Goal: Task Accomplishment & Management: Use online tool/utility

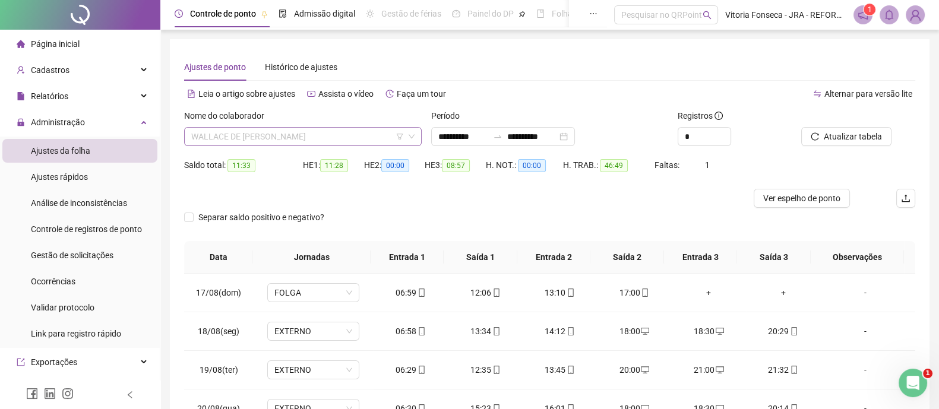
click at [344, 137] on span "WALLACE DE [PERSON_NAME]" at bounding box center [302, 137] width 223 height 18
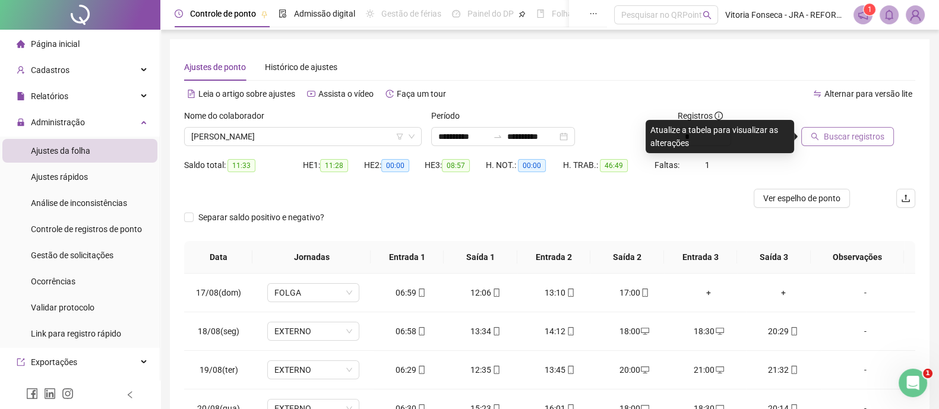
click at [879, 141] on span "Buscar registros" at bounding box center [854, 136] width 61 height 13
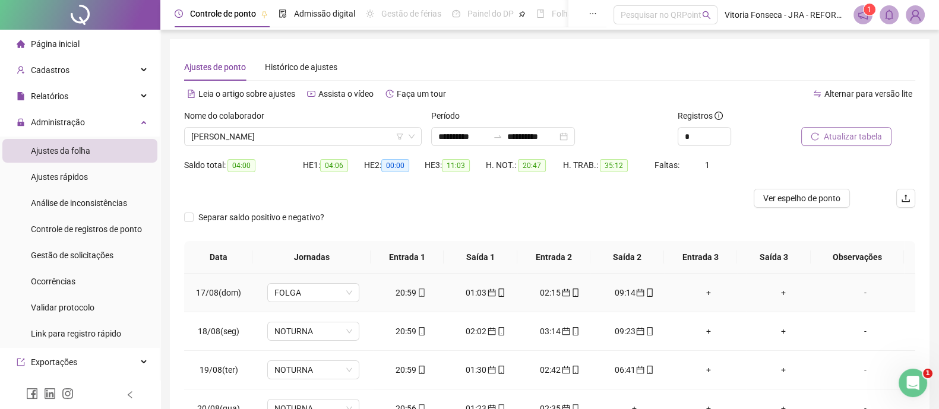
scroll to position [122, 0]
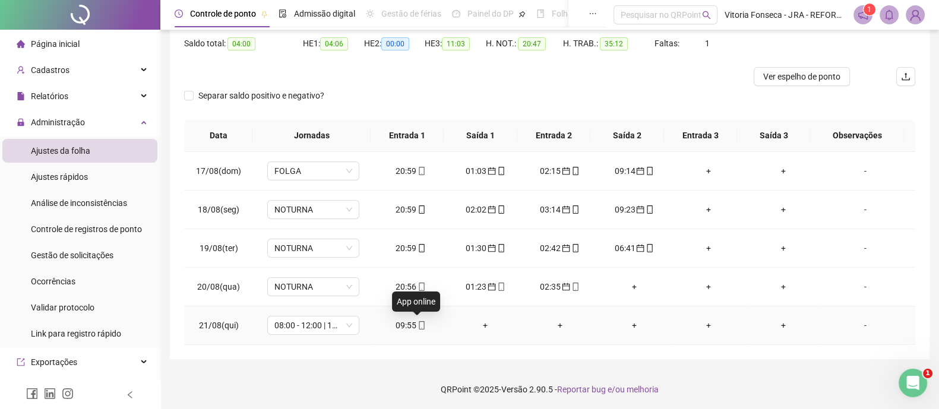
click at [418, 324] on icon "mobile" at bounding box center [422, 325] width 8 height 8
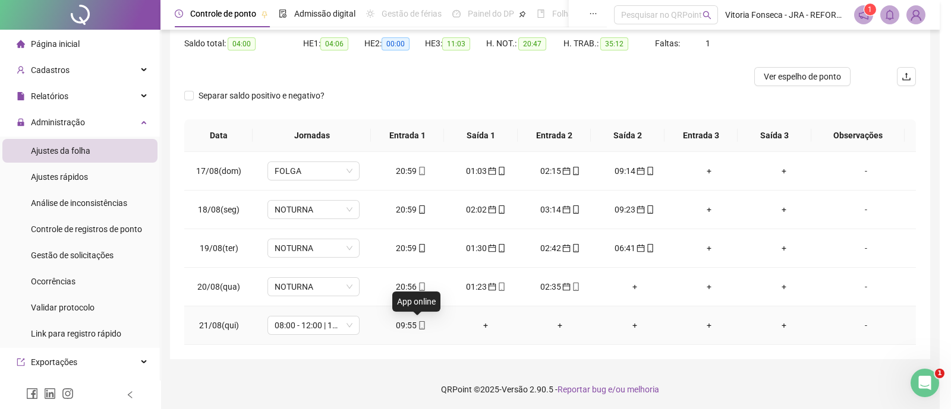
type input "**********"
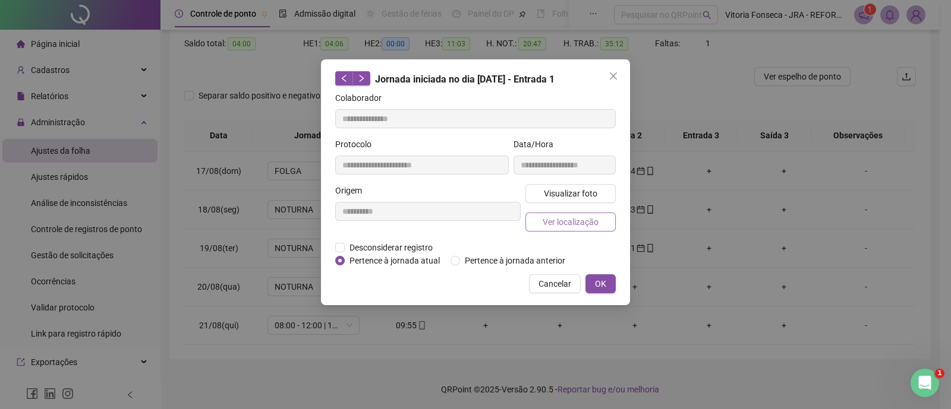
click at [553, 226] on span "Ver localização" at bounding box center [570, 222] width 56 height 13
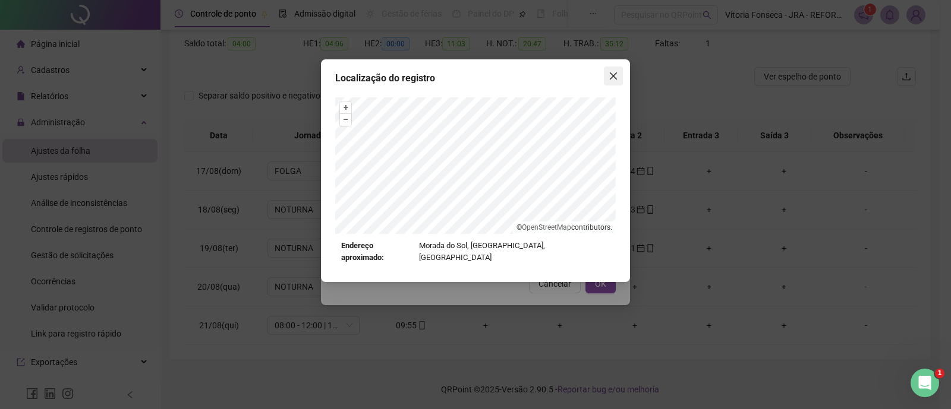
click at [619, 81] on button "Close" at bounding box center [613, 76] width 19 height 19
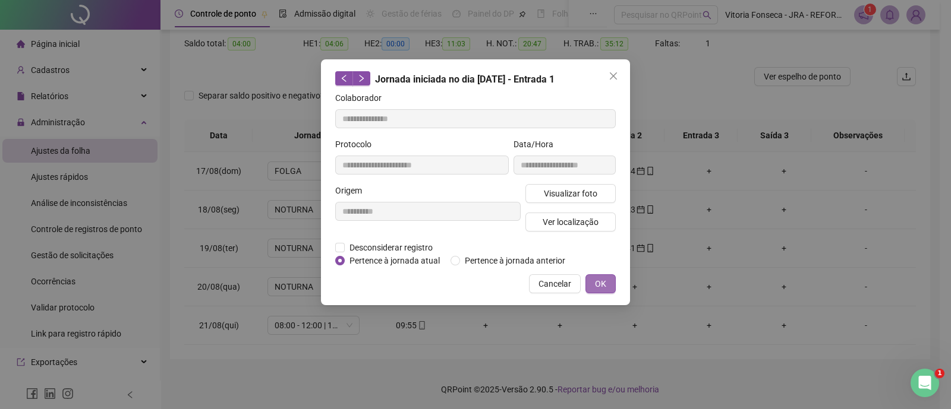
click at [606, 283] on button "OK" at bounding box center [600, 284] width 30 height 19
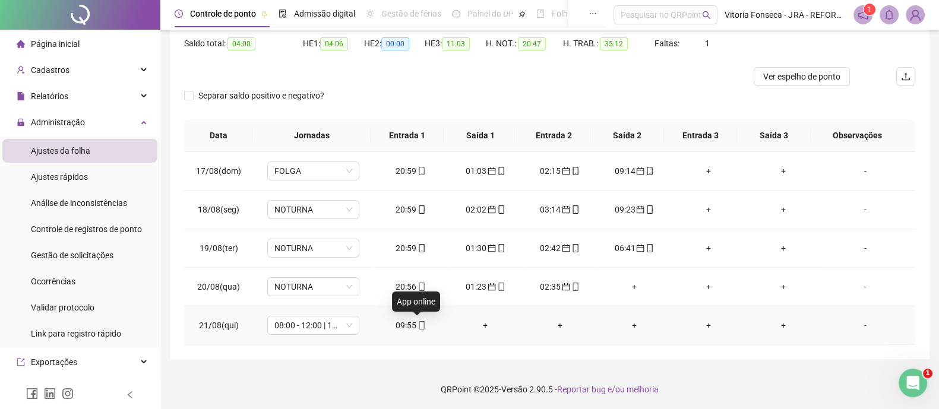
click at [418, 325] on icon "mobile" at bounding box center [422, 325] width 8 height 8
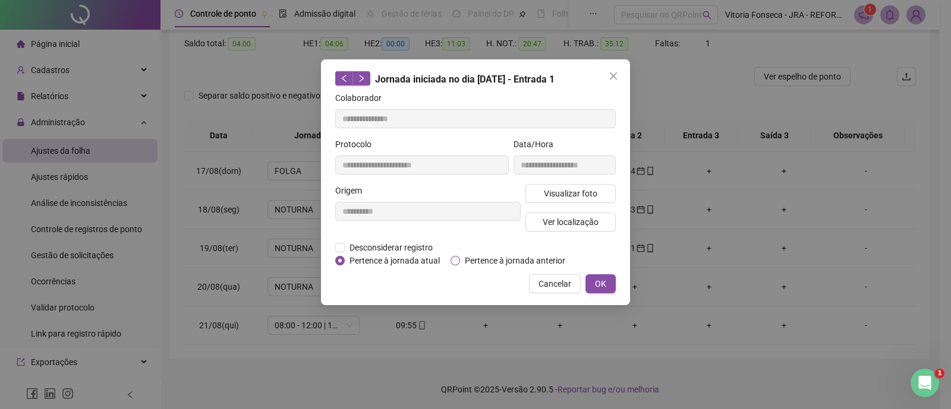
click at [496, 261] on span "Pertence à jornada anterior" at bounding box center [515, 260] width 110 height 13
click at [610, 283] on button "OK" at bounding box center [600, 284] width 30 height 19
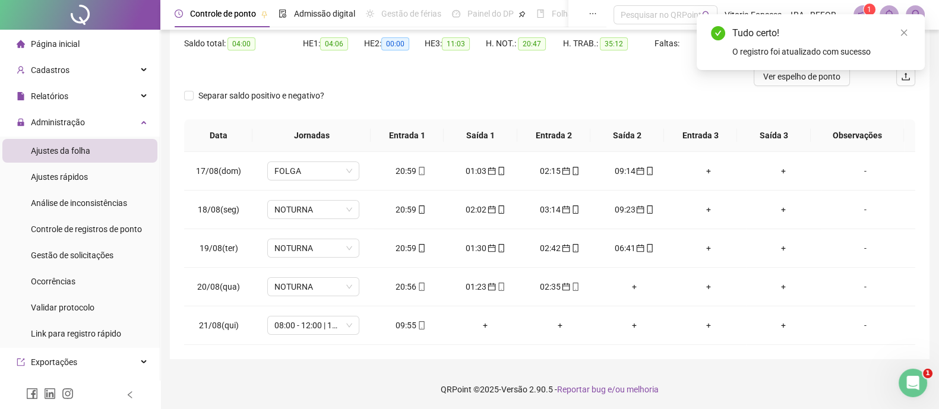
scroll to position [48, 0]
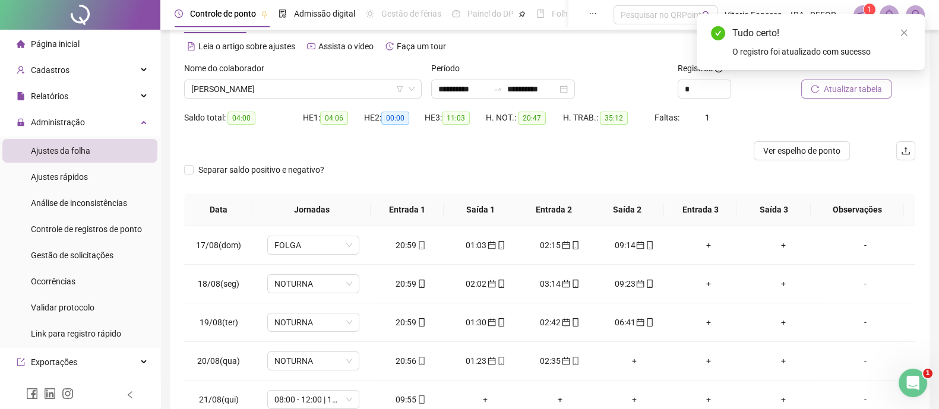
click at [865, 92] on span "Atualizar tabela" at bounding box center [853, 89] width 58 height 13
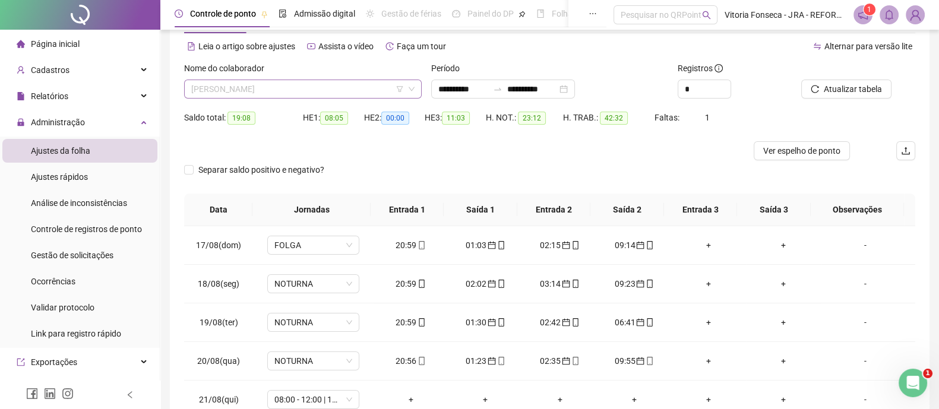
click at [342, 91] on span "VANDERSON LOPES" at bounding box center [302, 89] width 223 height 18
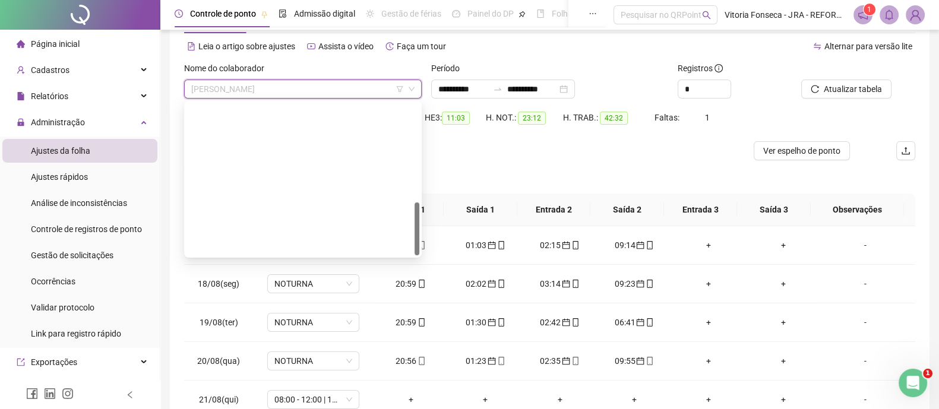
scroll to position [211, 0]
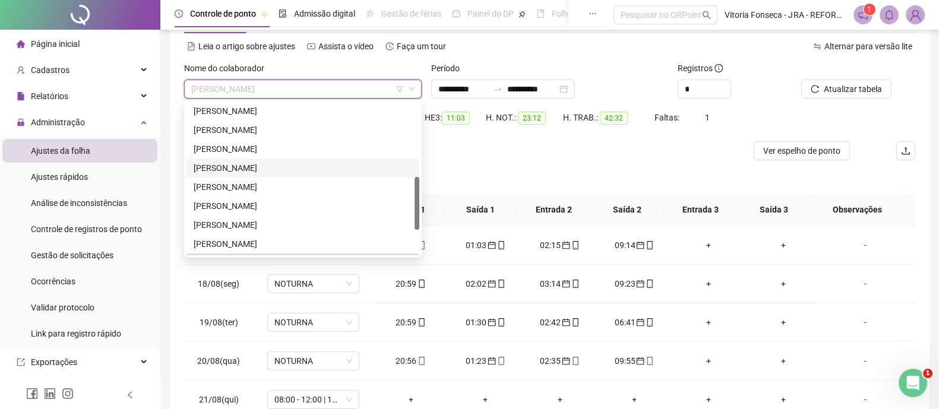
click at [344, 165] on div "RENAN PINTO NORBIATO" at bounding box center [303, 168] width 219 height 13
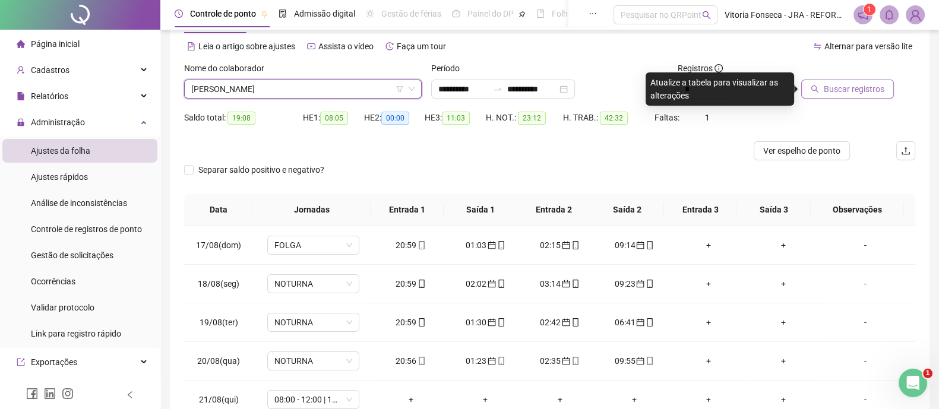
click at [868, 90] on span "Buscar registros" at bounding box center [854, 89] width 61 height 13
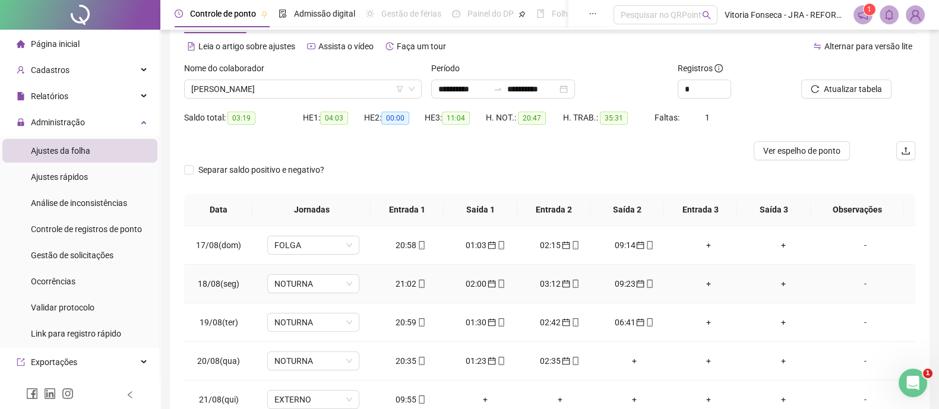
scroll to position [122, 0]
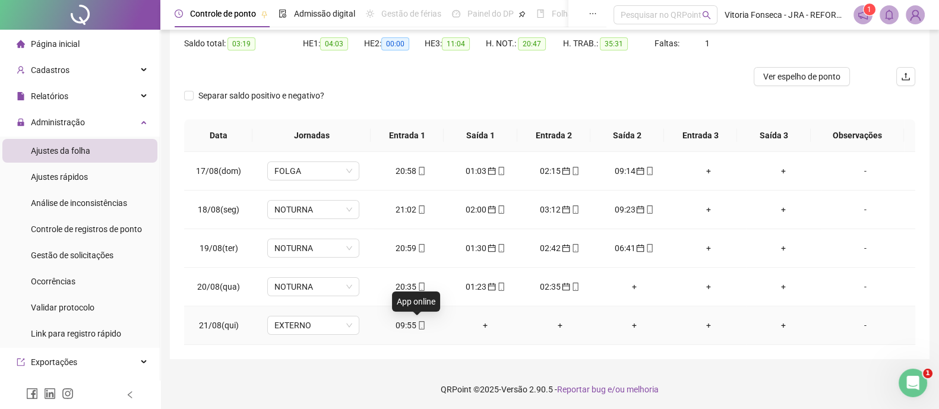
click at [418, 323] on icon "mobile" at bounding box center [422, 325] width 8 height 8
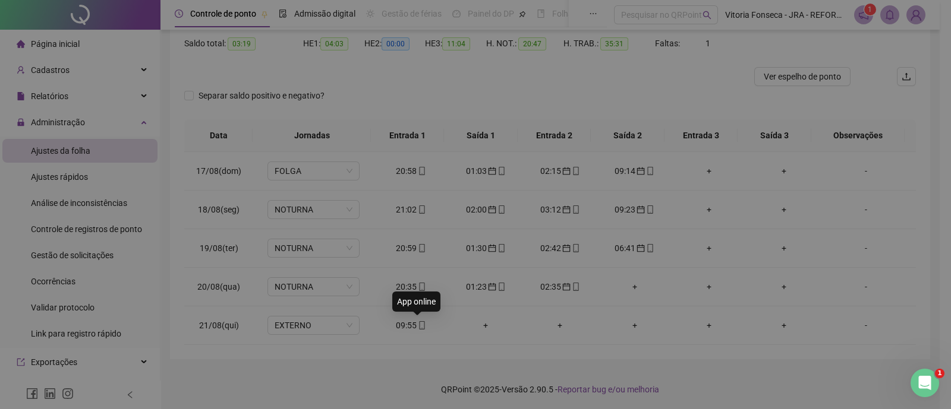
type input "**********"
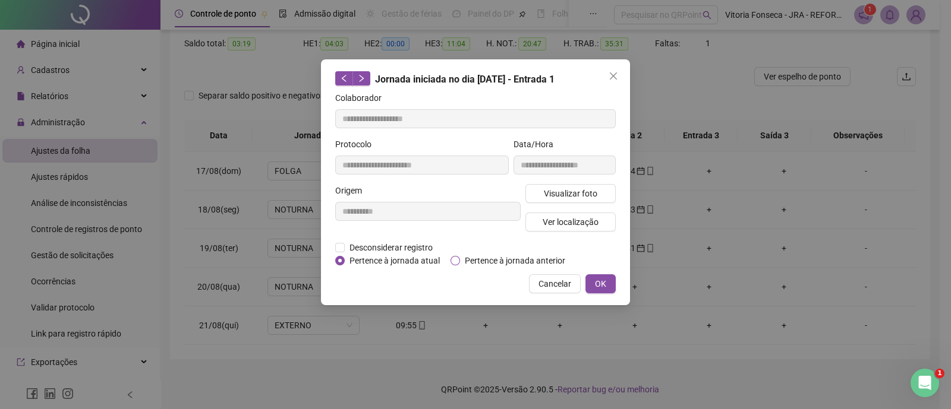
click at [477, 260] on span "Pertence à jornada anterior" at bounding box center [515, 260] width 110 height 13
click at [608, 286] on button "OK" at bounding box center [600, 284] width 30 height 19
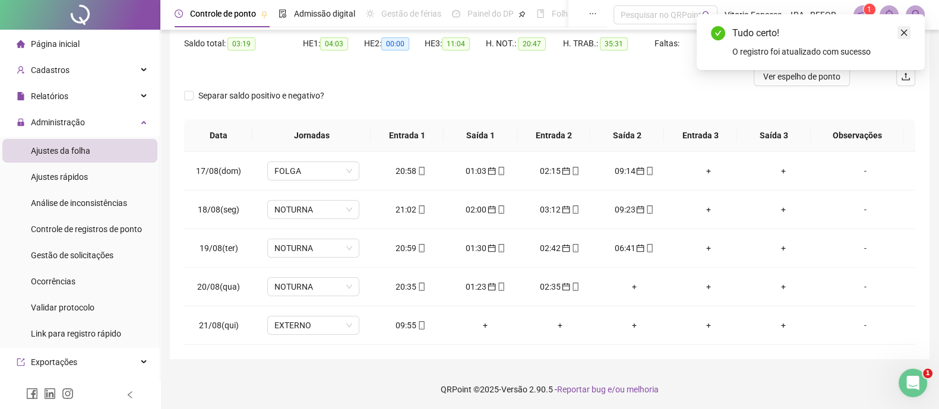
click at [905, 31] on icon "close" at bounding box center [904, 33] width 7 height 7
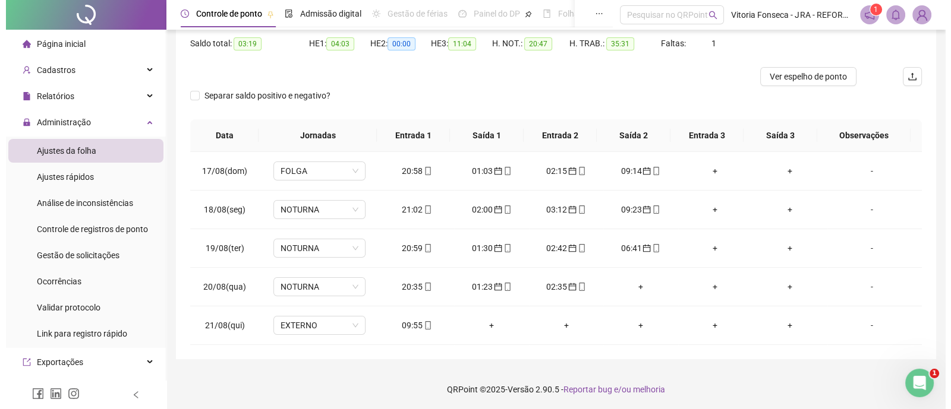
scroll to position [0, 0]
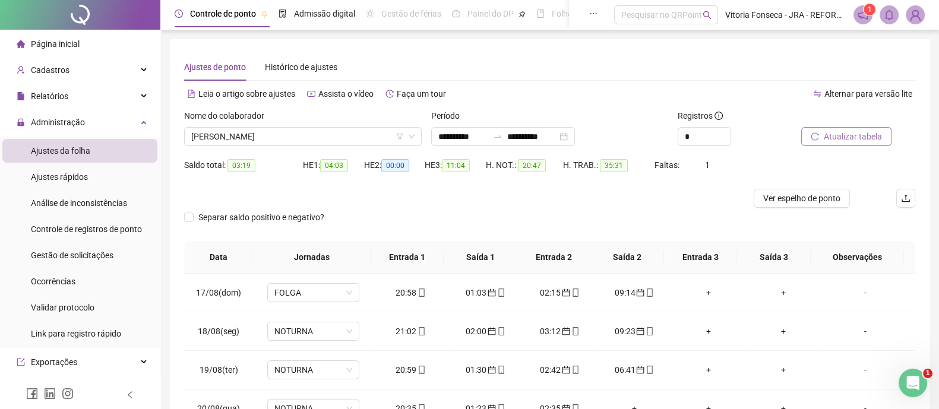
click at [875, 143] on button "Atualizar tabela" at bounding box center [847, 136] width 90 height 19
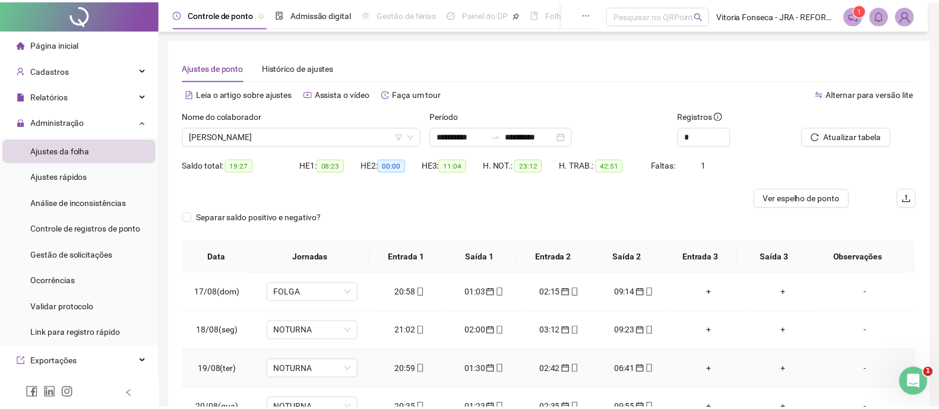
scroll to position [74, 0]
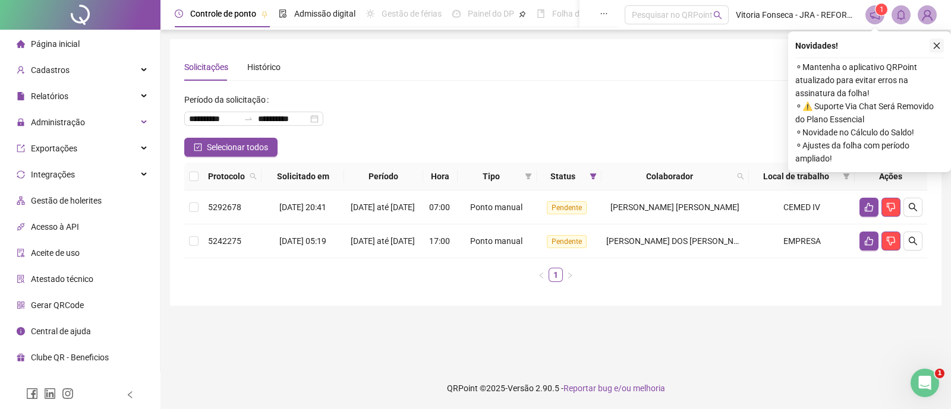
click at [936, 46] on icon "close" at bounding box center [936, 46] width 7 height 7
